Goal: Find specific page/section: Locate a particular part of the current website

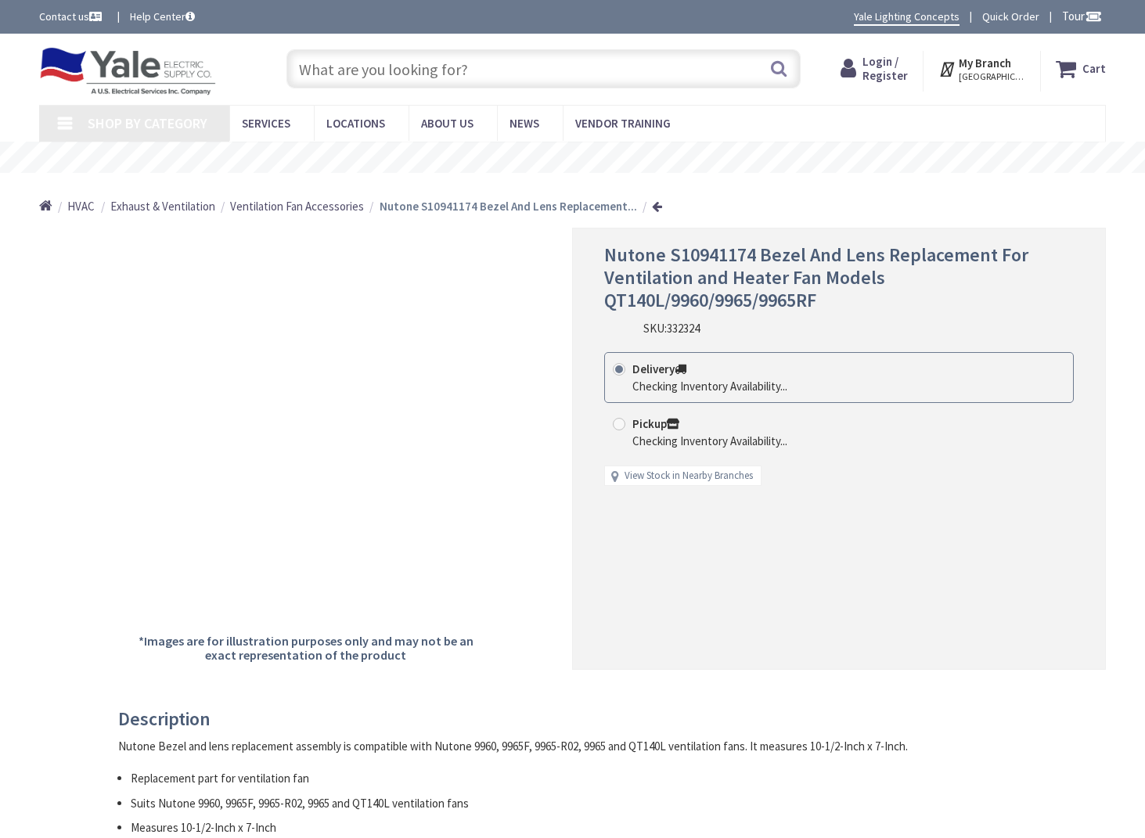
type input "[GEOGRAPHIC_DATA], [GEOGRAPHIC_DATA]"
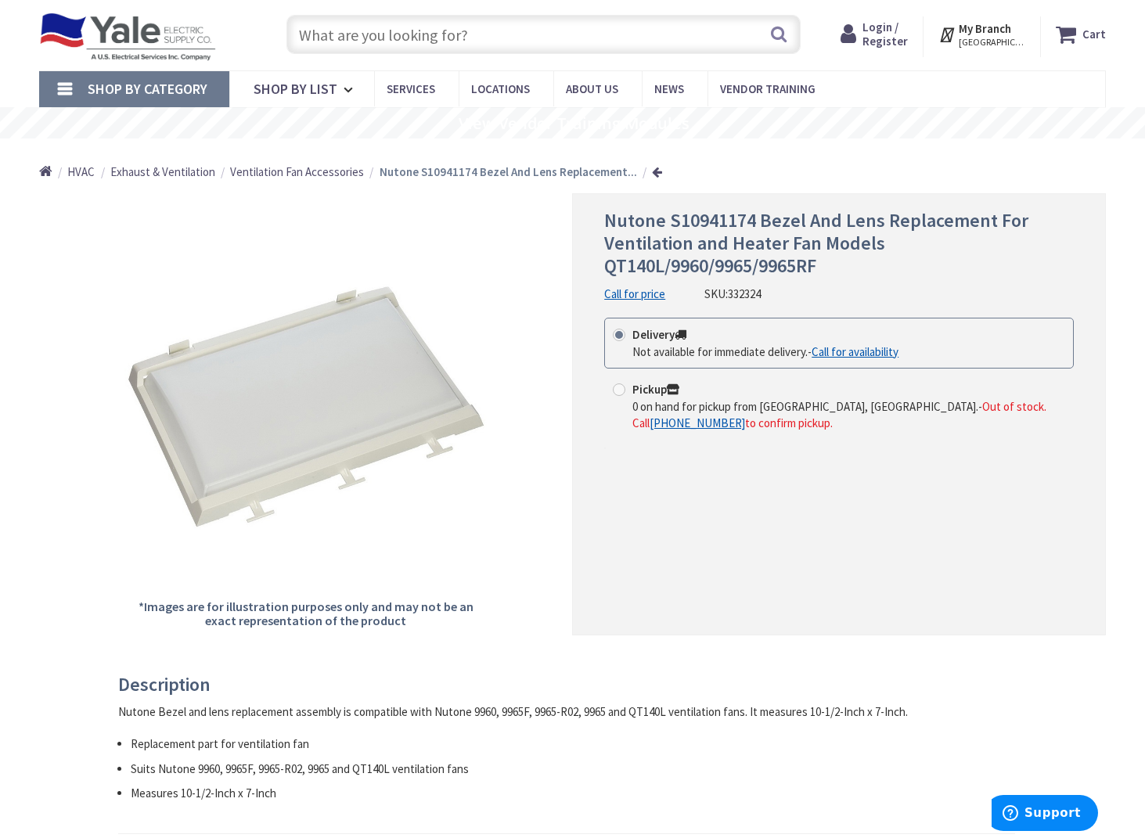
scroll to position [31, 0]
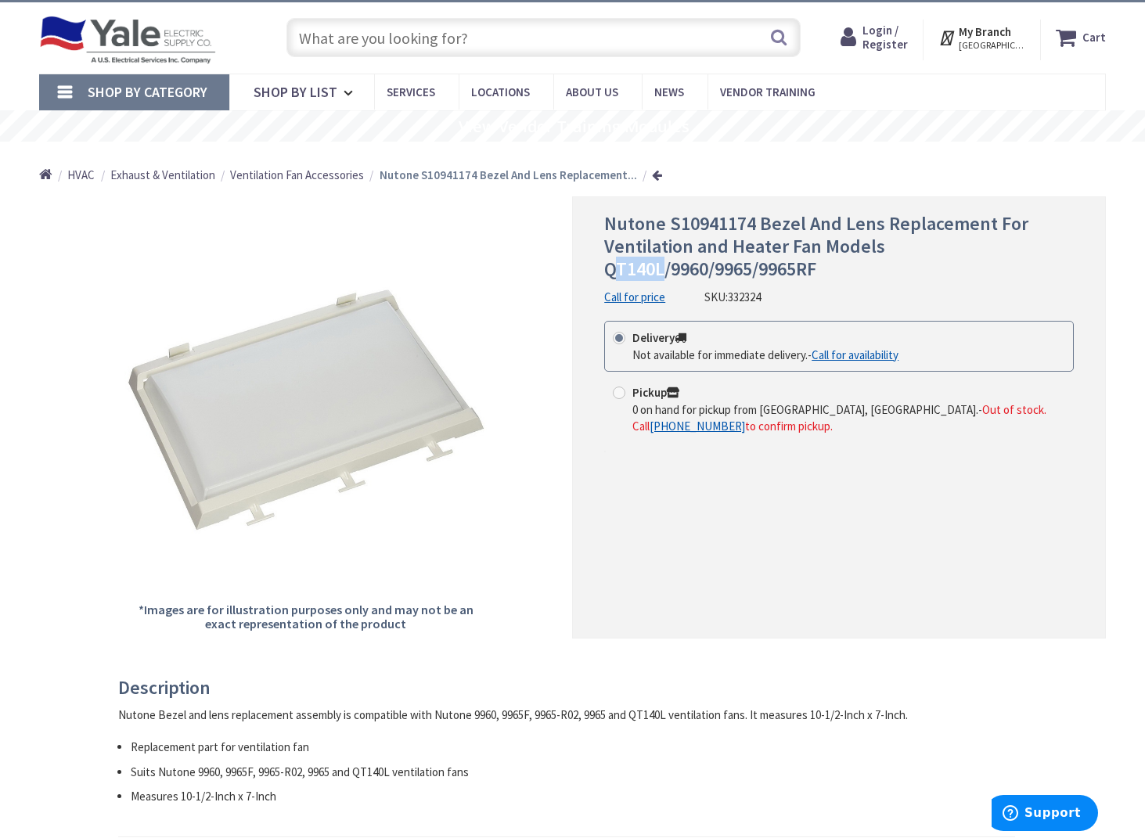
drag, startPoint x: 611, startPoint y: 273, endPoint x: 662, endPoint y: 272, distance: 50.1
click at [662, 272] on span "Nutone S10941174 Bezel And Lens Replacement For Ventilation and Heater Fan Mode…" at bounding box center [816, 246] width 424 height 70
drag, startPoint x: 608, startPoint y: 272, endPoint x: 660, endPoint y: 272, distance: 52.5
click at [660, 272] on span "Nutone S10941174 Bezel And Lens Replacement For Ventilation and Heater Fan Mode…" at bounding box center [816, 246] width 424 height 70
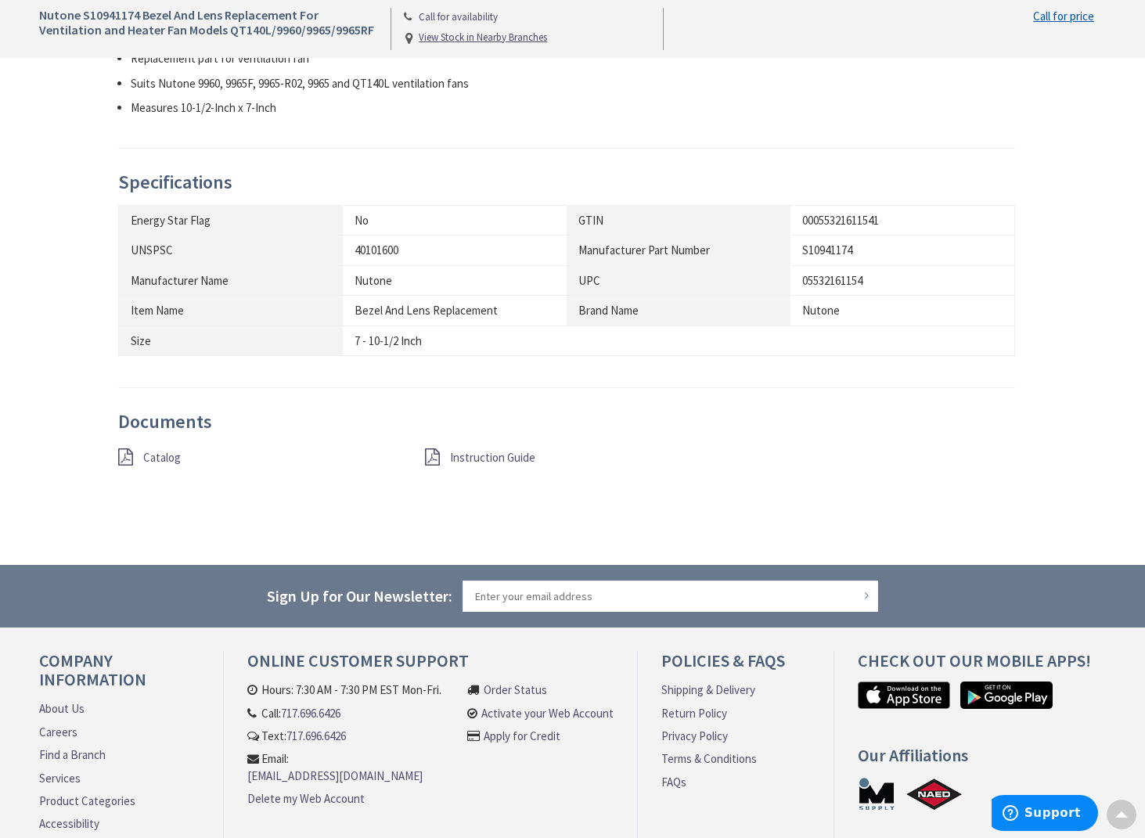
scroll to position [0, 0]
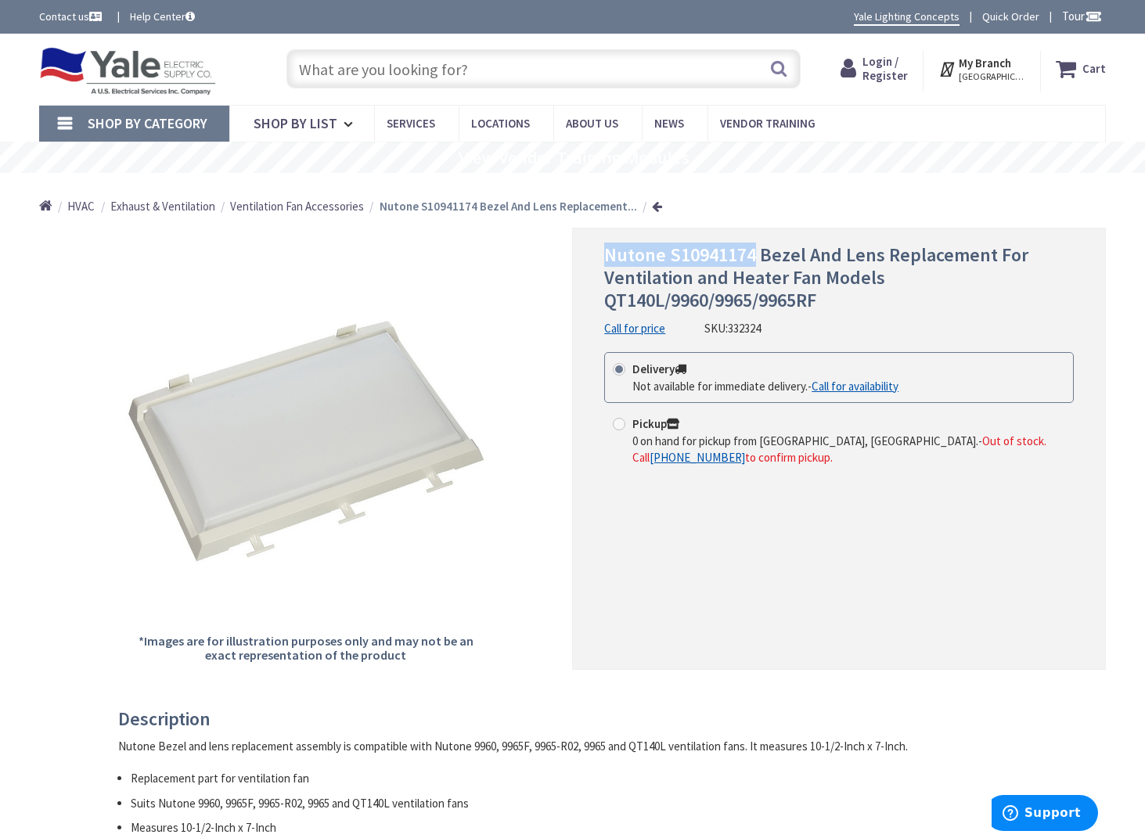
drag, startPoint x: 601, startPoint y: 257, endPoint x: 752, endPoint y: 265, distance: 150.5
click at [752, 265] on div "Nutone S10941174 Bezel And Lens Replacement For Ventilation and Heater Fan Mode…" at bounding box center [839, 449] width 534 height 442
copy span "Nutone S10941174"
drag, startPoint x: 675, startPoint y: 301, endPoint x: 708, endPoint y: 301, distance: 33.7
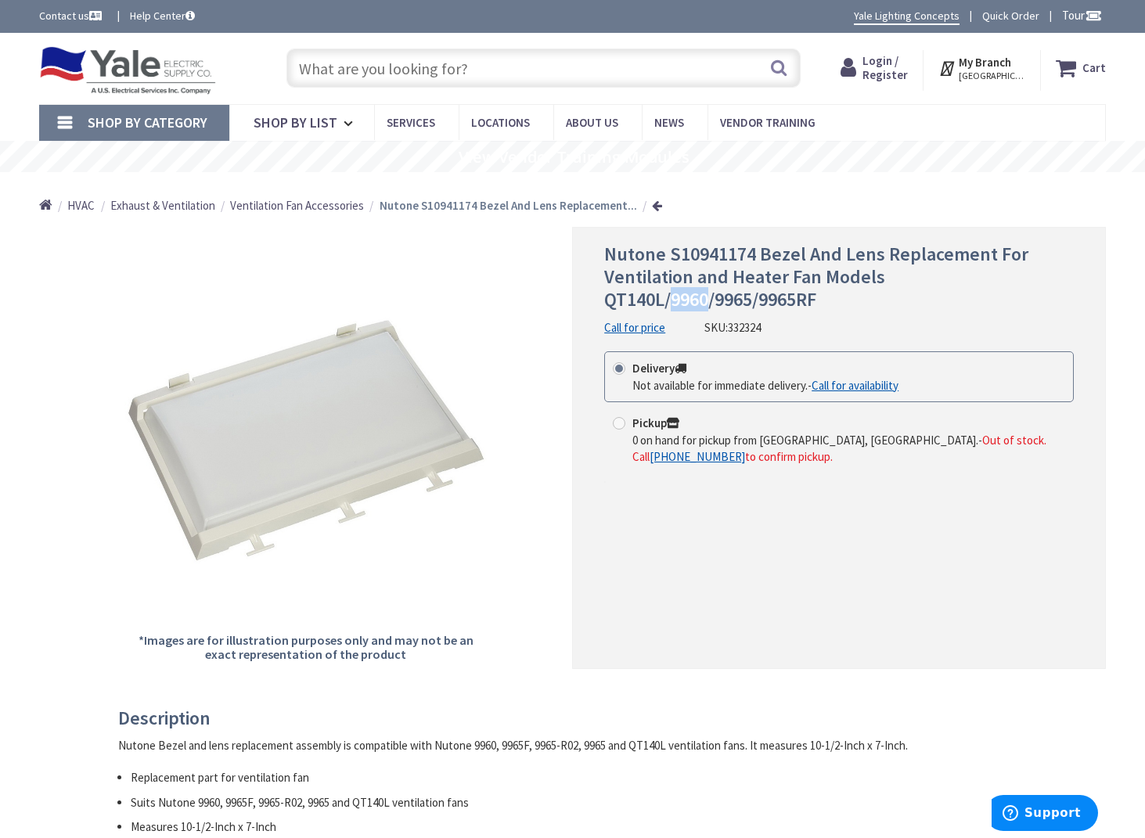
click at [708, 301] on span "Nutone S10941174 Bezel And Lens Replacement For Ventilation and Heater Fan Mode…" at bounding box center [816, 277] width 424 height 70
copy span "9960"
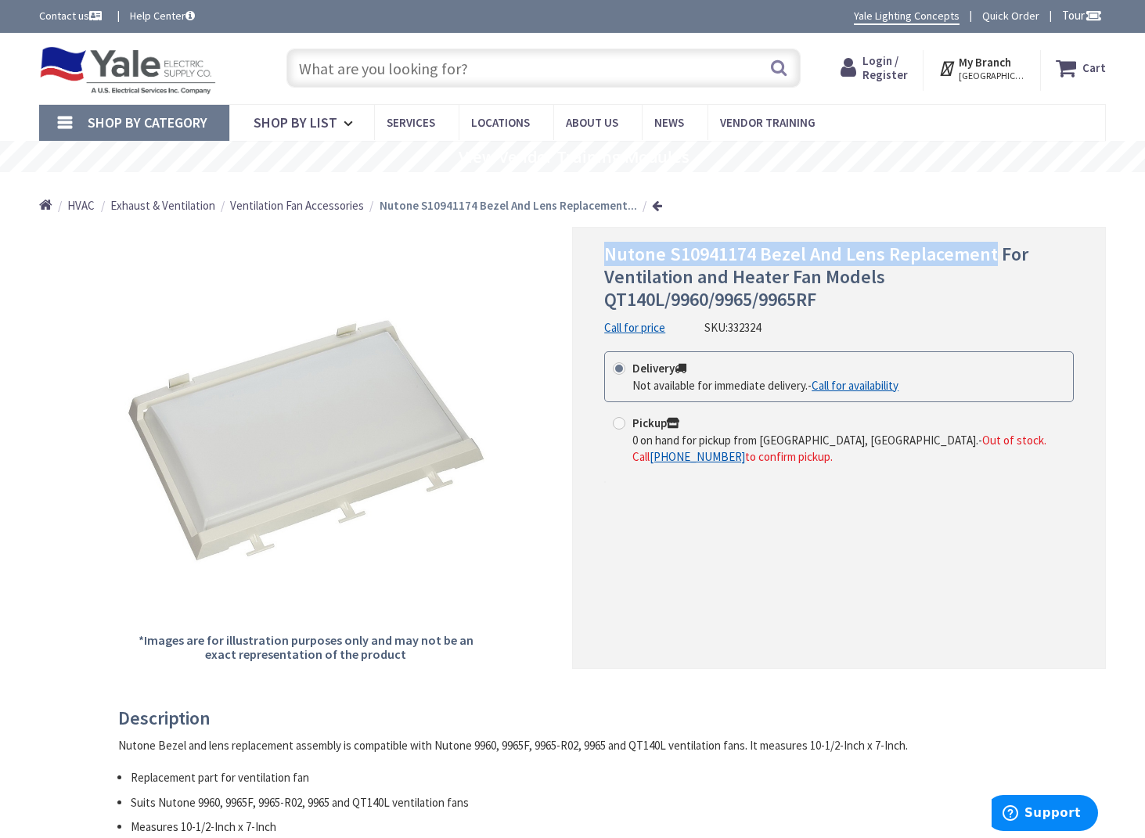
drag, startPoint x: 609, startPoint y: 258, endPoint x: 988, endPoint y: 255, distance: 378.9
click at [989, 255] on span "Nutone S10941174 Bezel And Lens Replacement For Ventilation and Heater Fan Mode…" at bounding box center [816, 277] width 424 height 70
copy span "Nutone S10941174 Bezel And Lens Replacement"
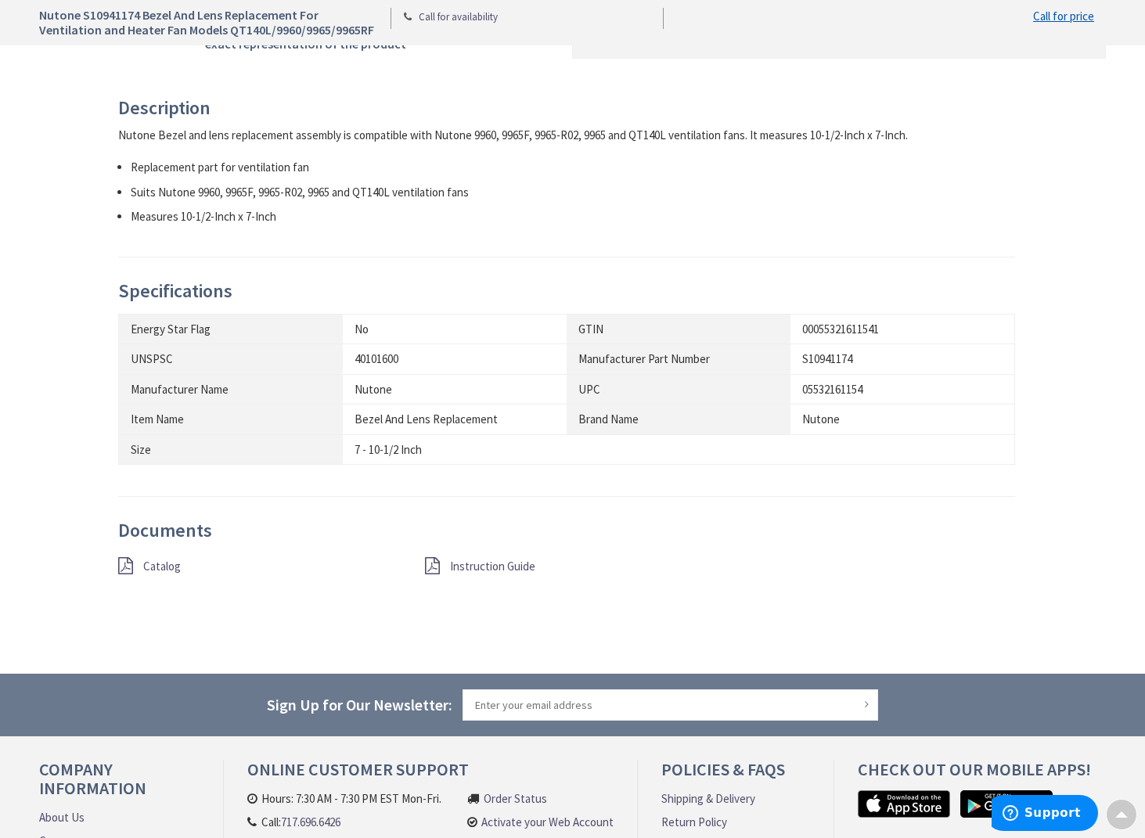
scroll to position [613, 0]
